Goal: Task Accomplishment & Management: Use online tool/utility

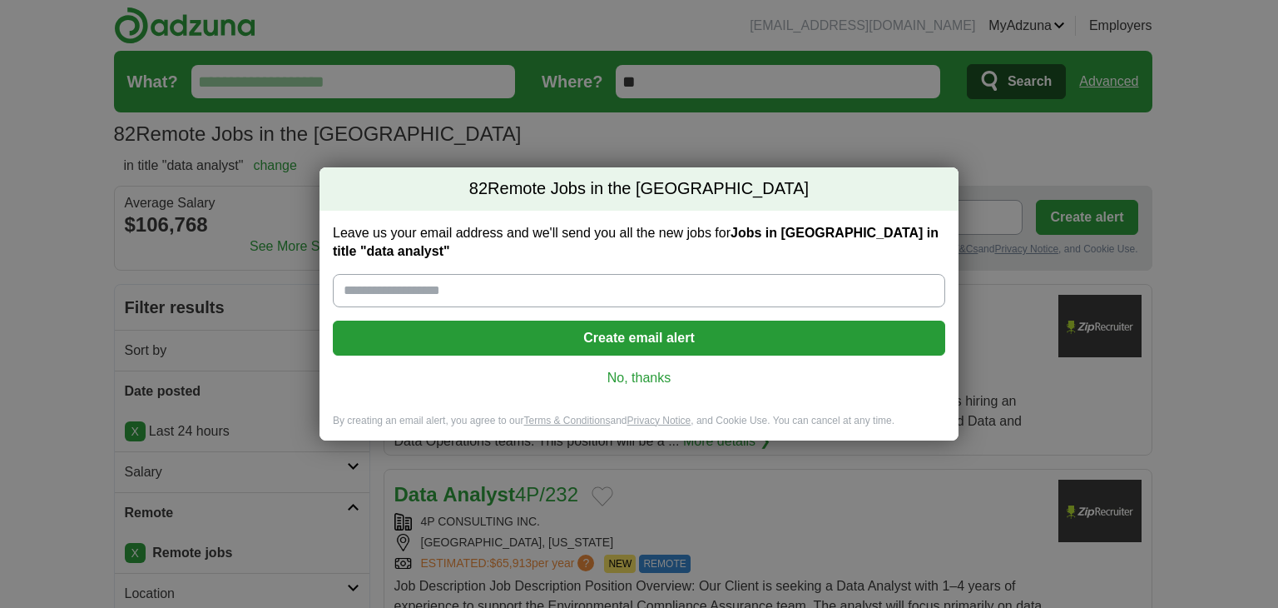
click at [619, 357] on div "Leave us your email address and we'll send you all the new jobs for Jobs in US …" at bounding box center [639, 312] width 639 height 203
click at [619, 369] on link "No, thanks" at bounding box center [639, 378] width 586 height 18
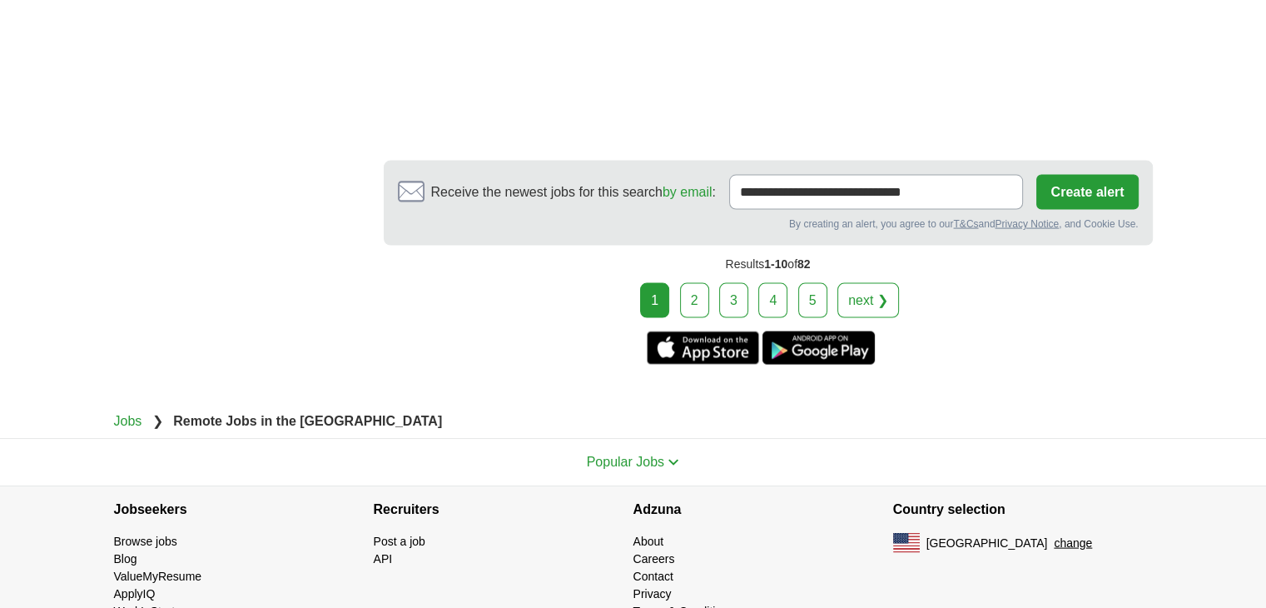
scroll to position [3397, 0]
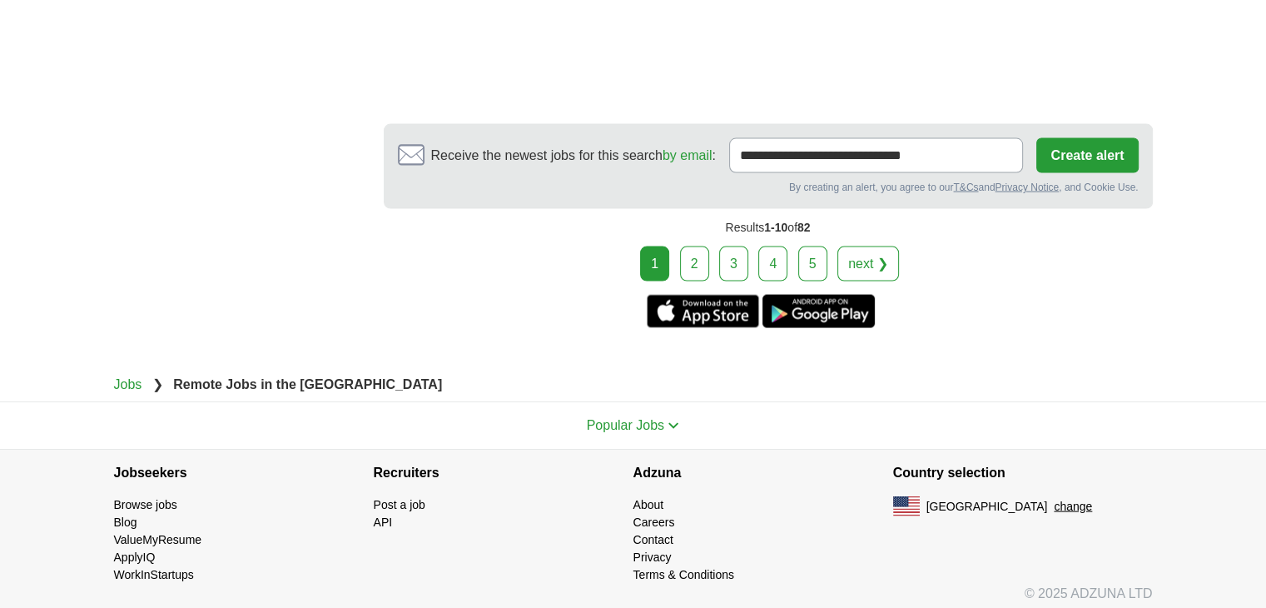
click at [696, 259] on link "2" at bounding box center [694, 263] width 29 height 35
click at [687, 246] on link "2" at bounding box center [694, 263] width 29 height 35
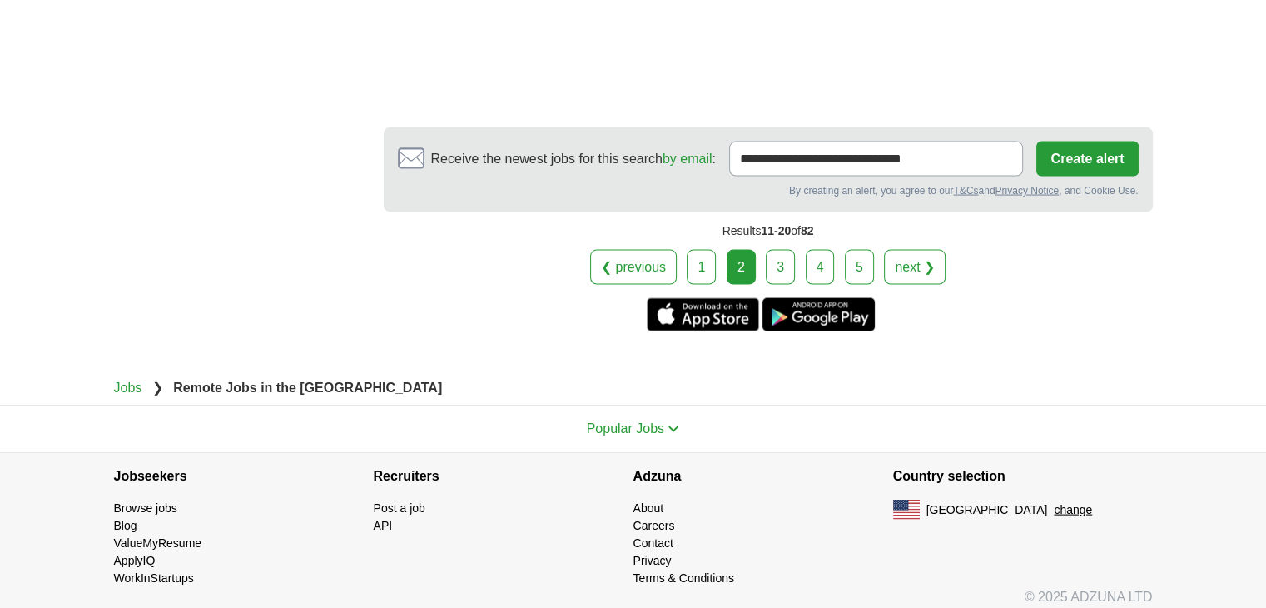
scroll to position [3377, 0]
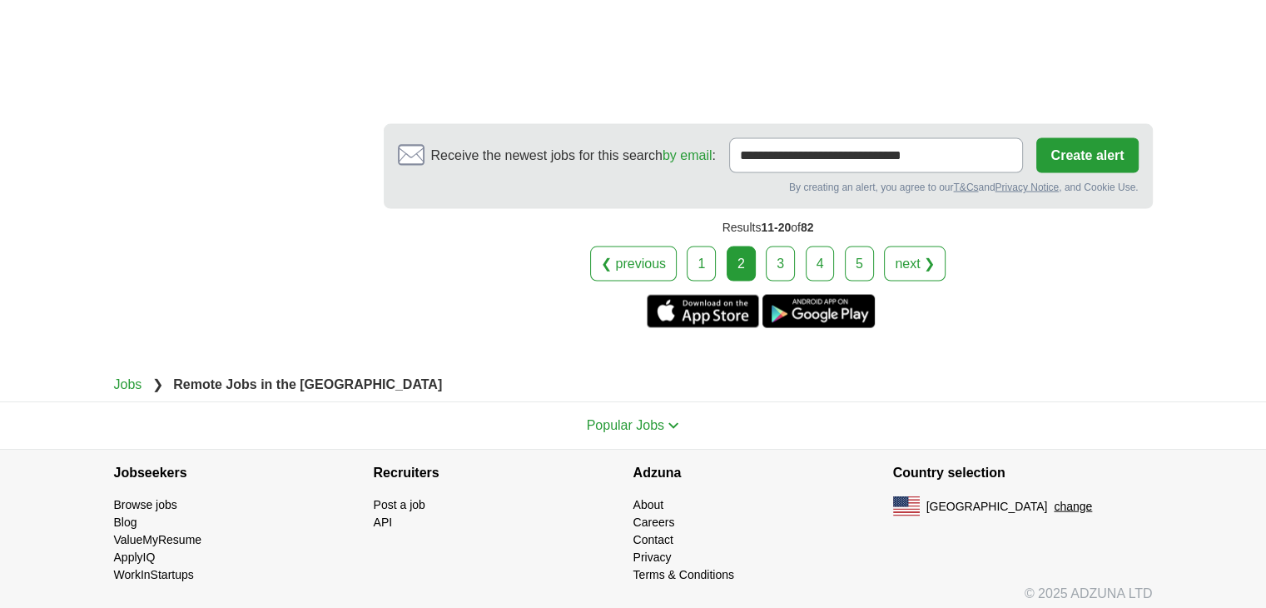
click at [787, 249] on link "3" at bounding box center [780, 263] width 29 height 35
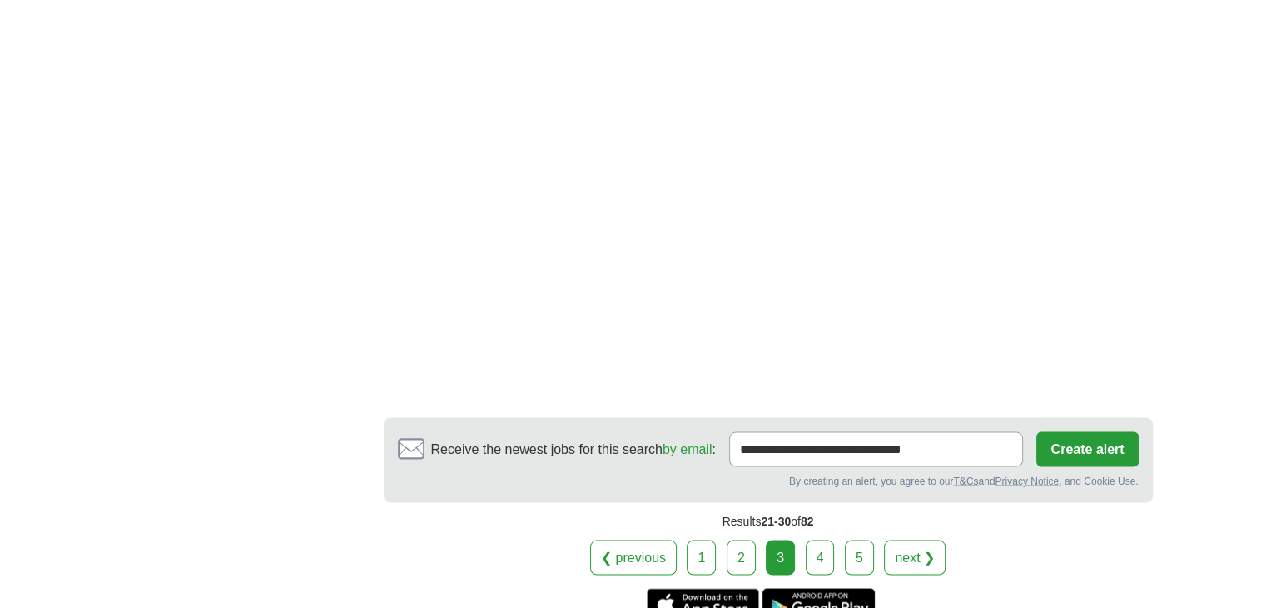
scroll to position [3190, 0]
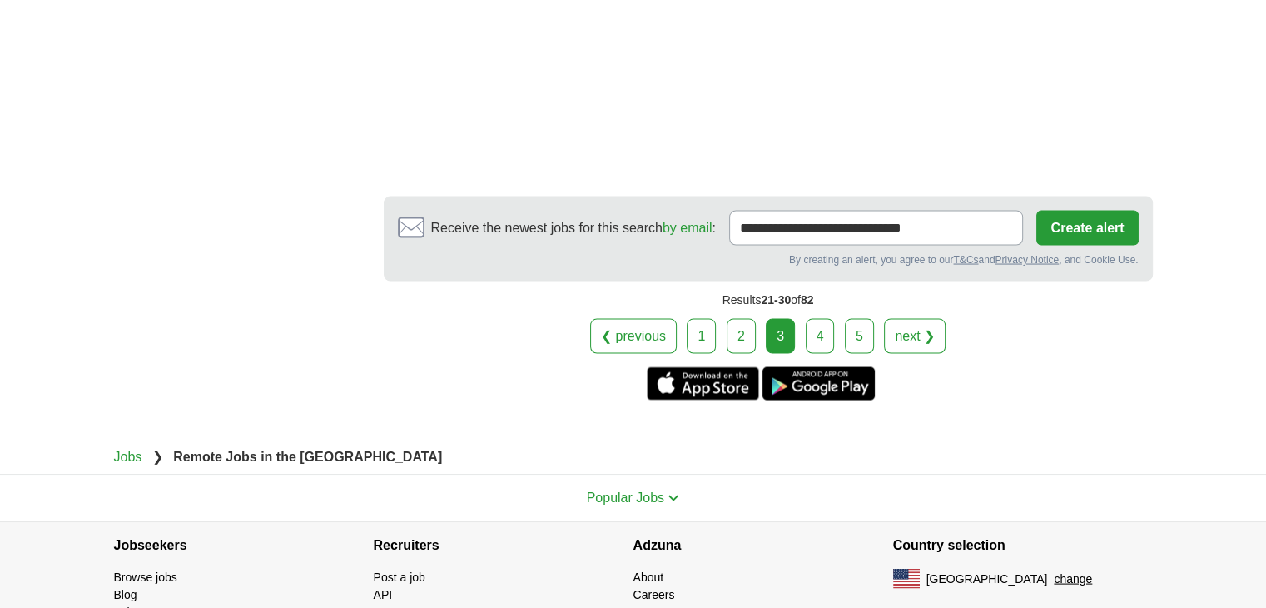
click at [811, 337] on link "4" at bounding box center [820, 336] width 29 height 35
click at [828, 319] on link "4" at bounding box center [820, 336] width 29 height 35
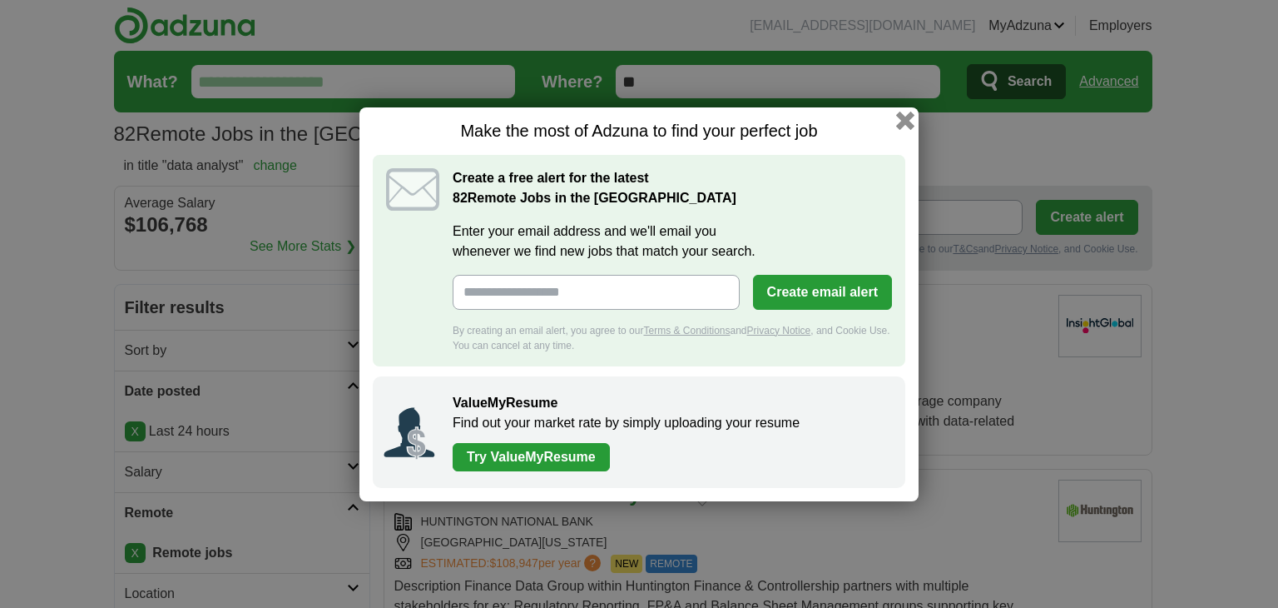
click at [900, 126] on button "button" at bounding box center [905, 120] width 18 height 18
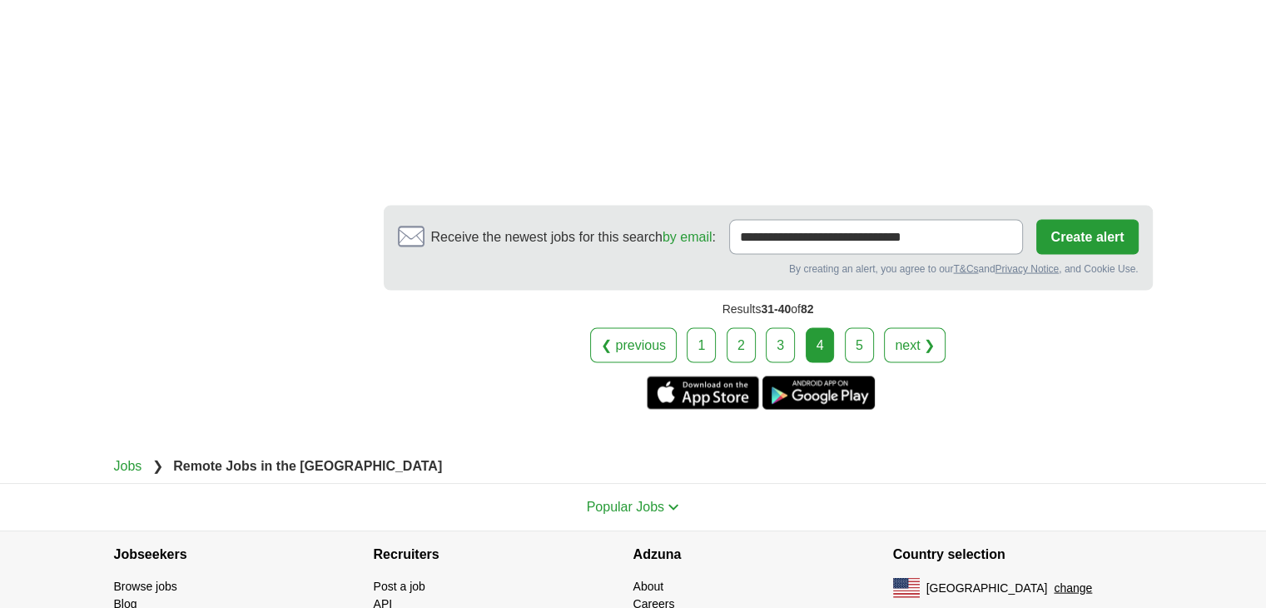
scroll to position [3368, 0]
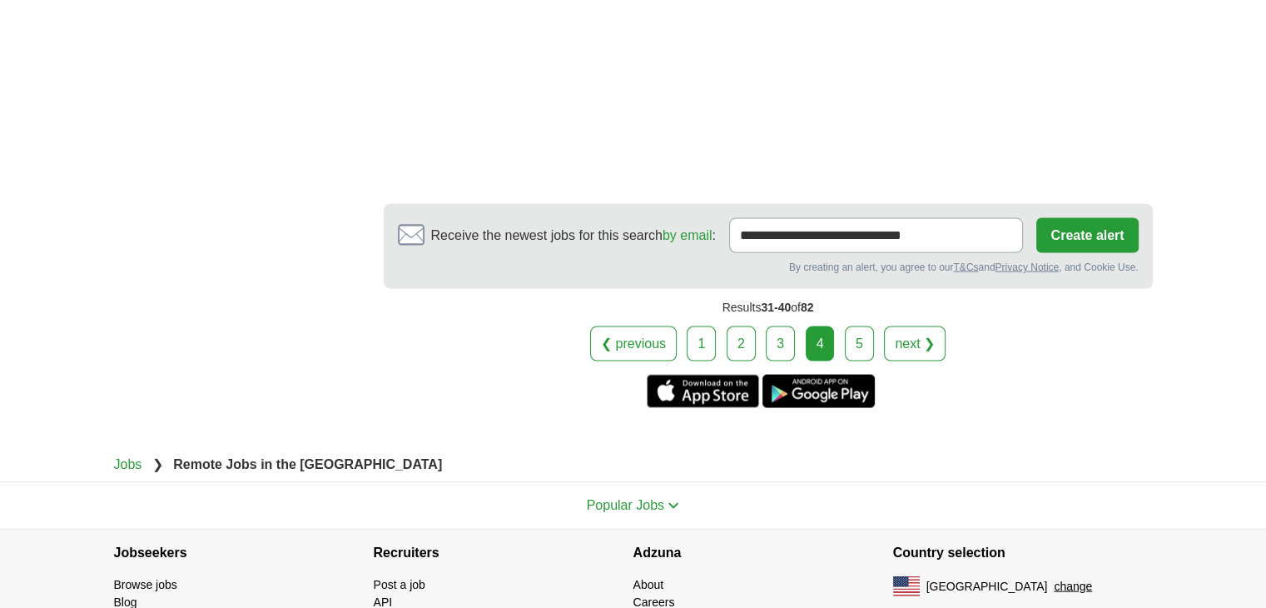
click at [855, 326] on link "5" at bounding box center [859, 343] width 29 height 35
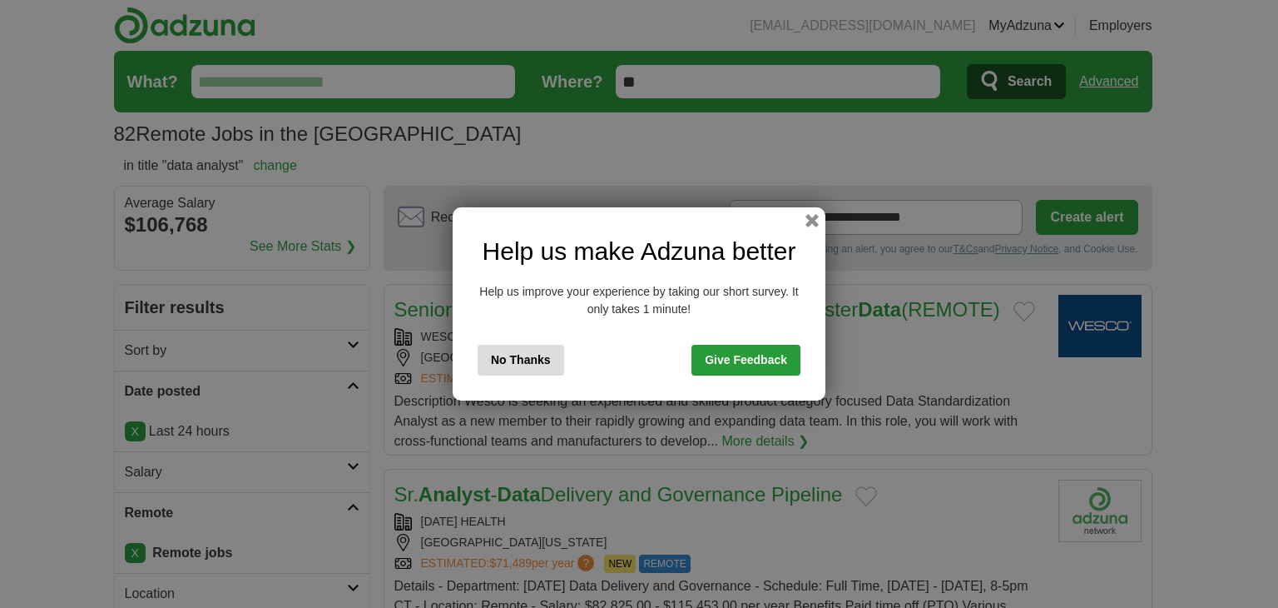
click at [488, 364] on button "No Thanks" at bounding box center [521, 360] width 87 height 31
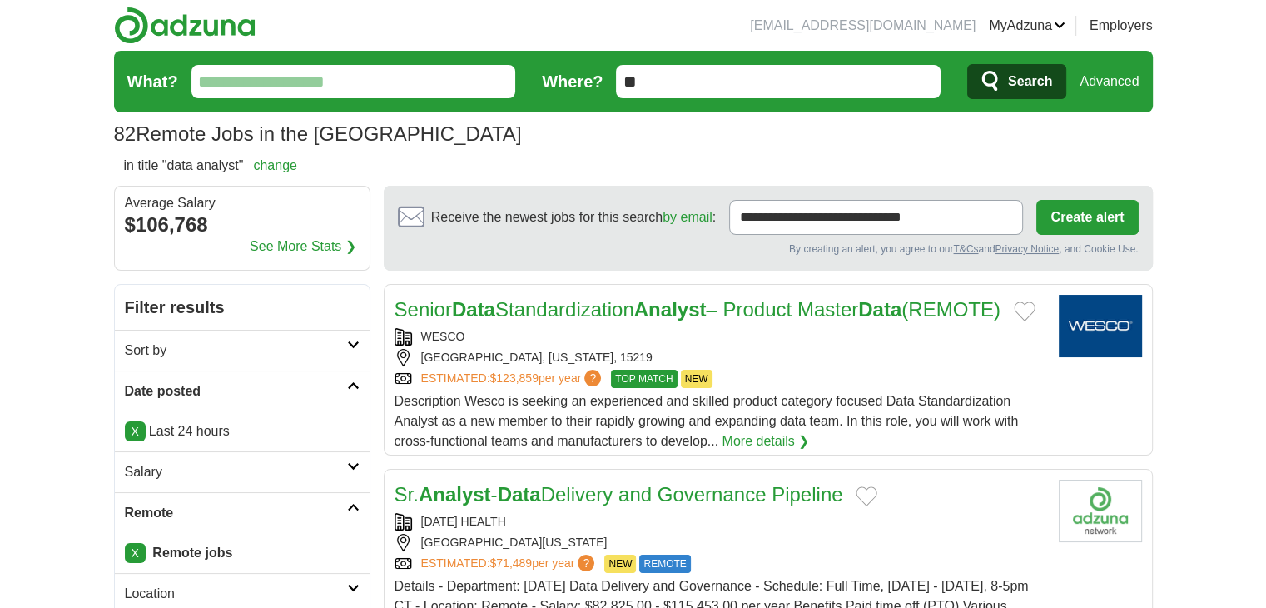
click at [1109, 88] on link "Advanced" at bounding box center [1108, 81] width 59 height 33
click at [1124, 82] on link "Advanced" at bounding box center [1108, 81] width 59 height 33
drag, startPoint x: 1095, startPoint y: 77, endPoint x: 1091, endPoint y: 175, distance: 97.5
click at [1095, 77] on link "Advanced" at bounding box center [1108, 81] width 59 height 33
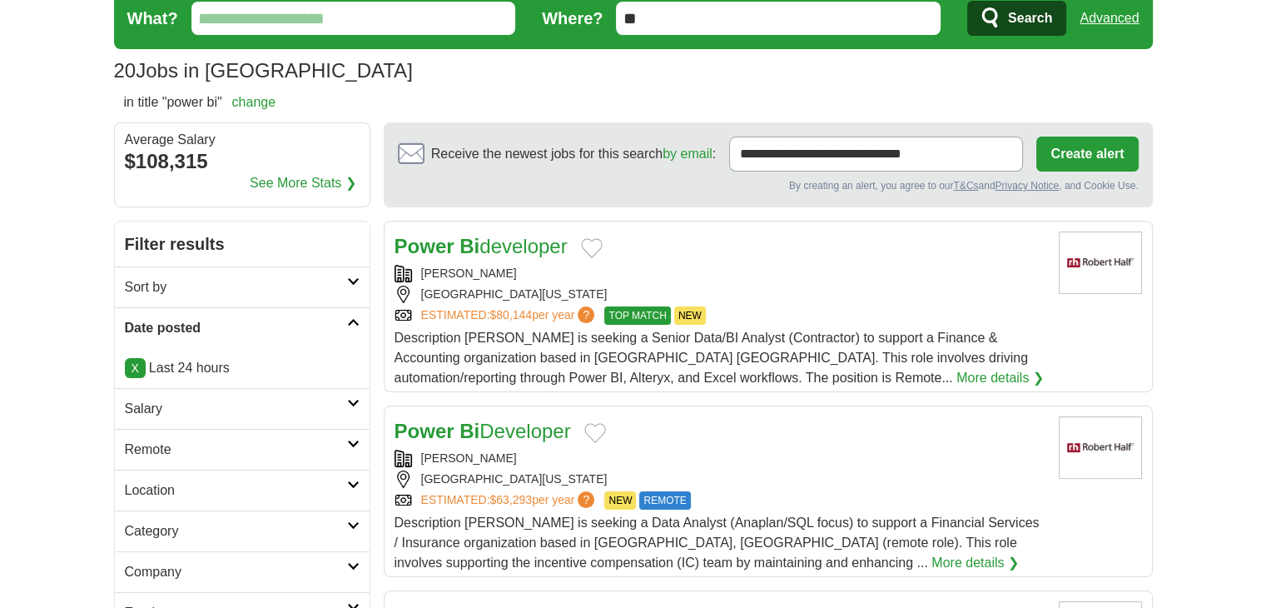
scroll to position [138, 0]
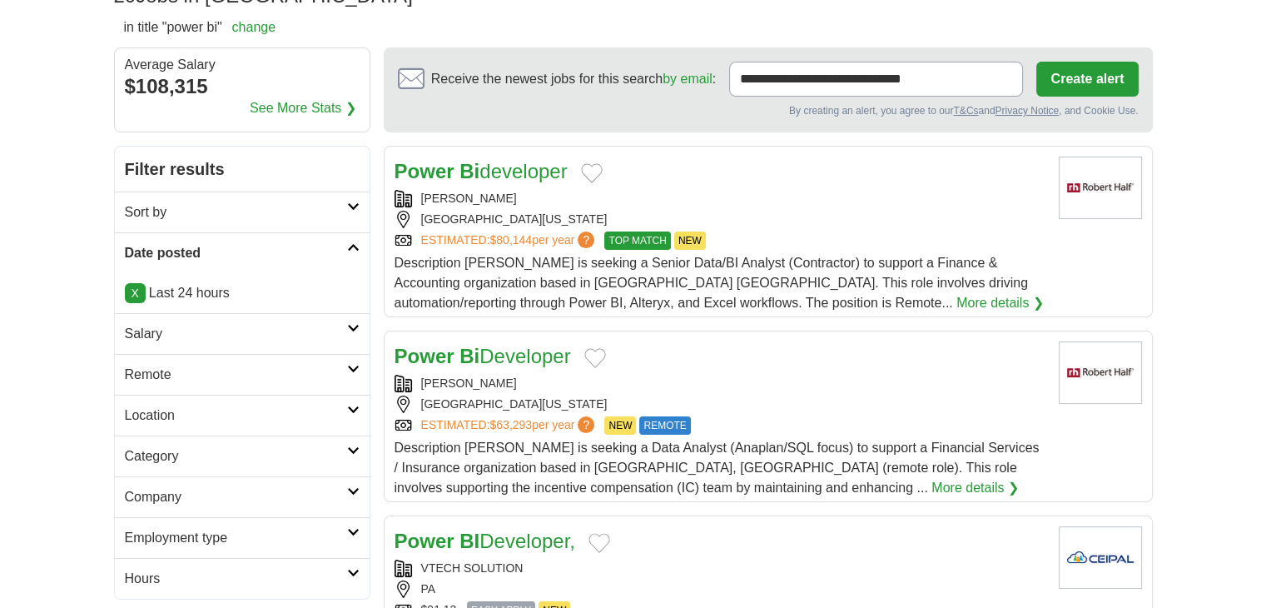
click at [190, 370] on h2 "Remote" at bounding box center [236, 375] width 222 height 20
click at [150, 407] on link "Remote jobs" at bounding box center [162, 414] width 75 height 14
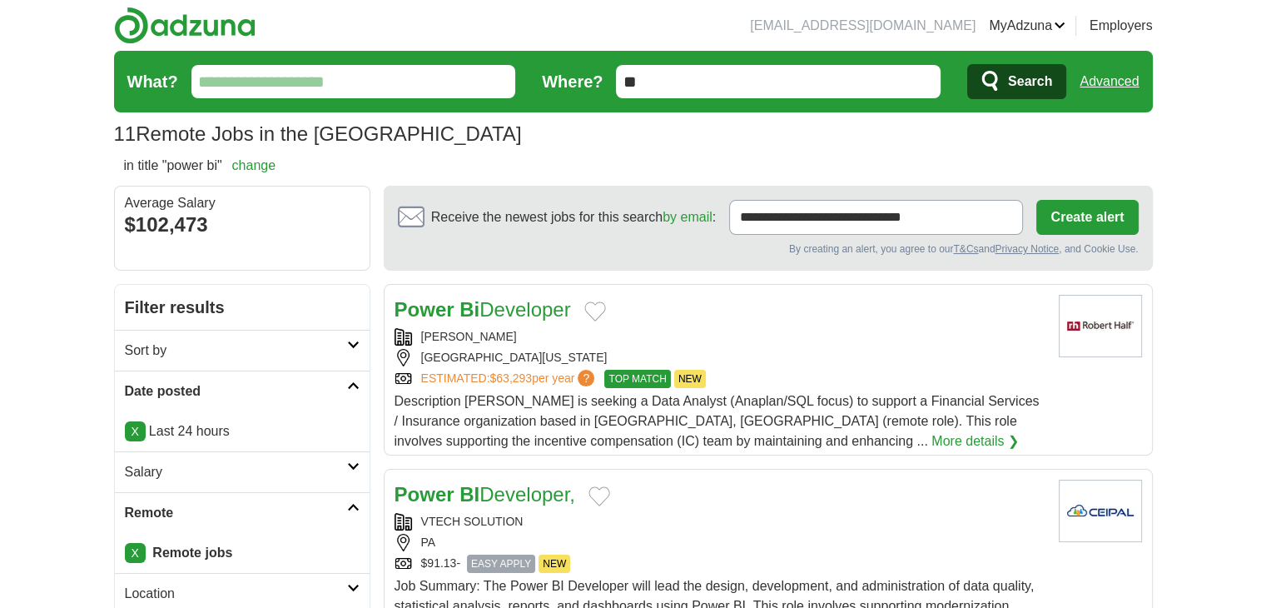
click at [1103, 77] on link "Advanced" at bounding box center [1108, 81] width 59 height 33
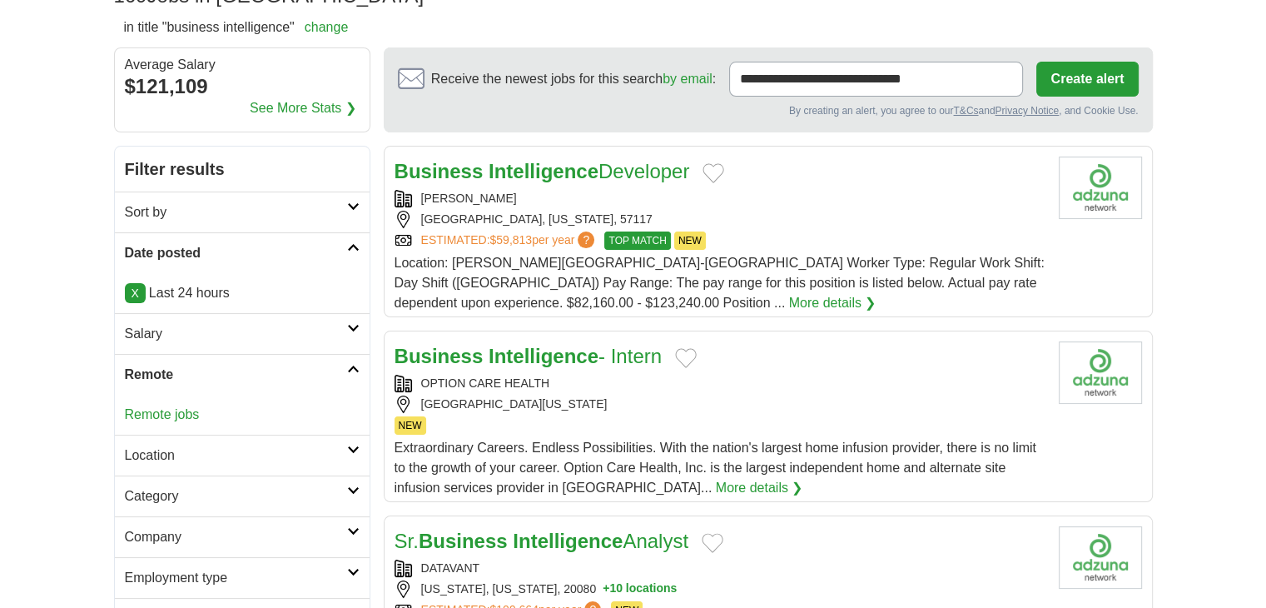
click at [169, 414] on link "Remote jobs" at bounding box center [162, 414] width 75 height 14
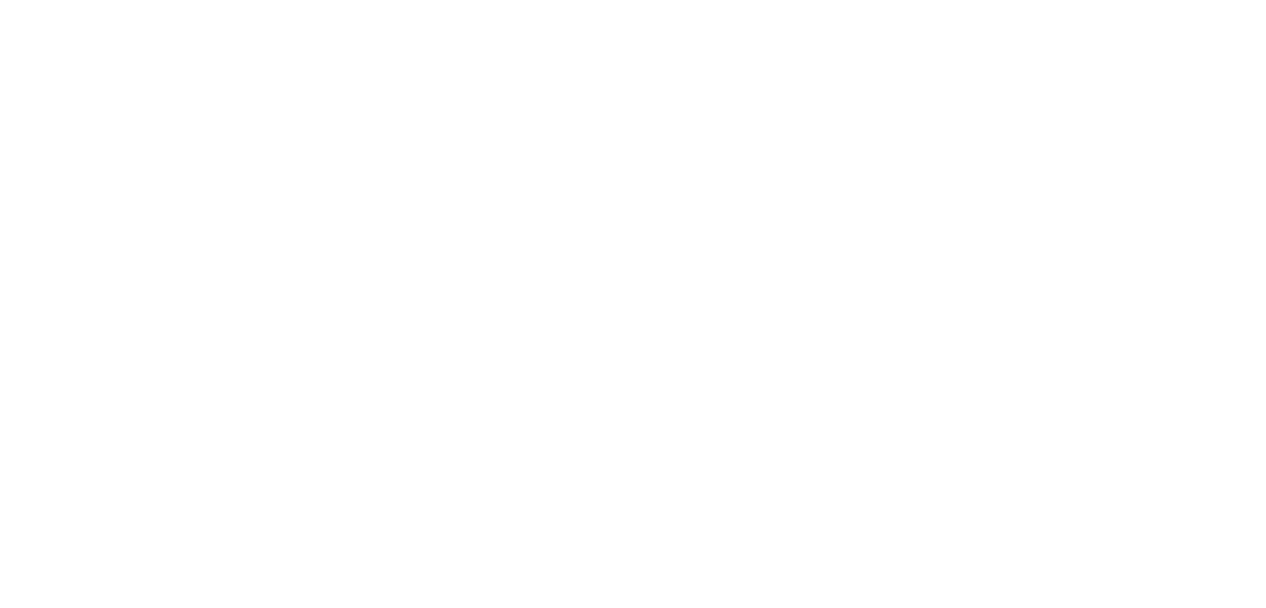
scroll to position [2407, 0]
